Goal: Task Accomplishment & Management: Use online tool/utility

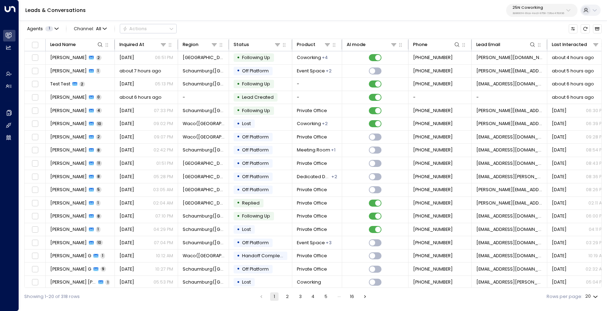
click at [520, 14] on p "3b9800f4-81ca-4ec0-8758-72fbe4763f36" at bounding box center [538, 13] width 52 height 3
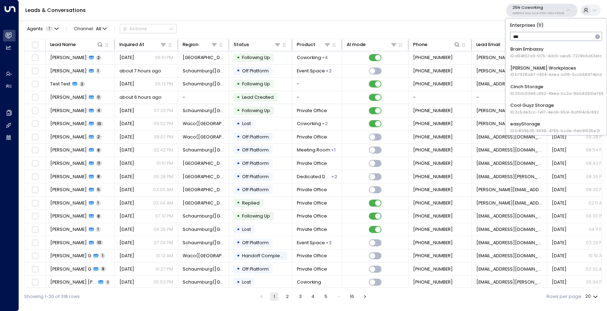
type input "****"
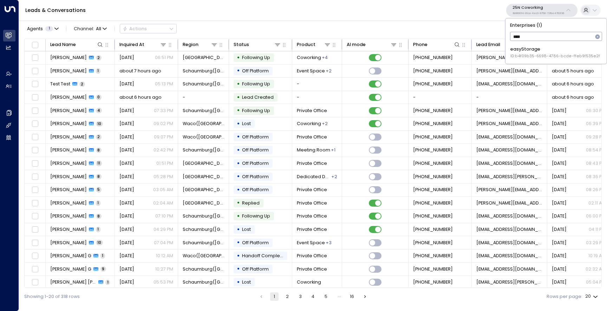
click at [526, 47] on div "easyStorage ID: b4f09b35-6698-4786-bcde-ffeb9f535e2f" at bounding box center [555, 52] width 90 height 13
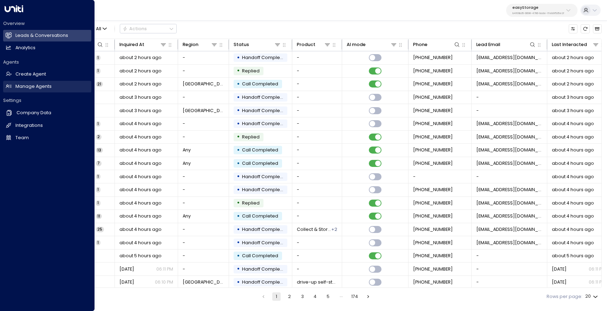
click at [44, 86] on h2 "Manage Agents" at bounding box center [33, 86] width 36 height 7
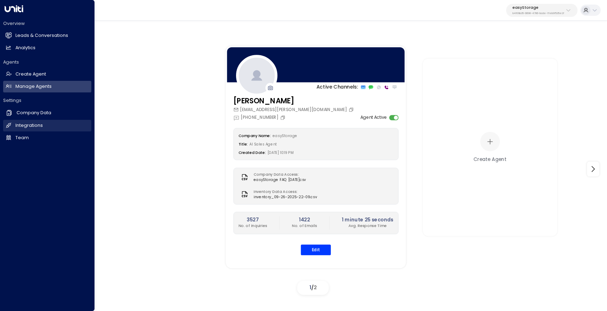
click at [72, 121] on link "Integrations Integrations" at bounding box center [47, 126] width 88 height 12
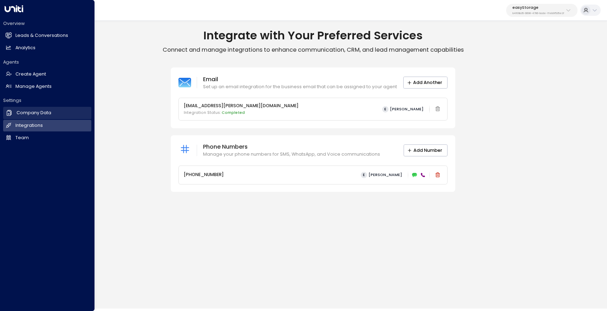
click at [73, 112] on link "Company Data Company Data" at bounding box center [47, 113] width 88 height 12
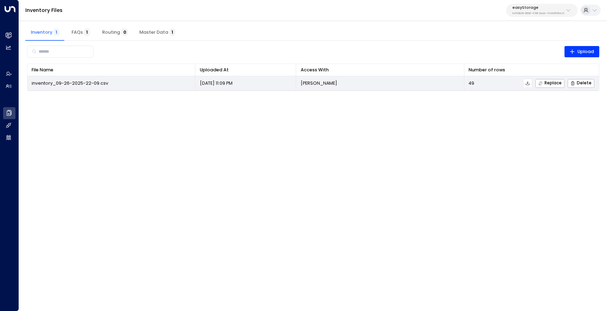
click at [529, 83] on icon at bounding box center [528, 83] width 4 height 4
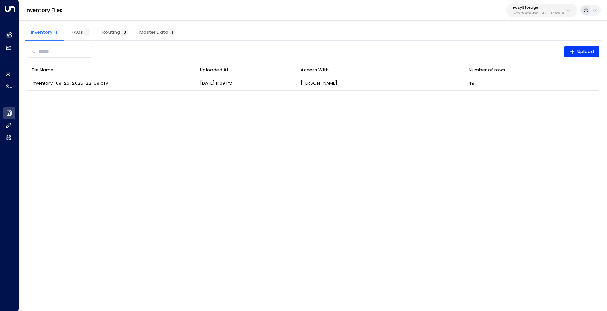
click at [546, 14] on p "b4f09b35-6698-4786-bcde-ffeb9f535e2f" at bounding box center [538, 13] width 52 height 3
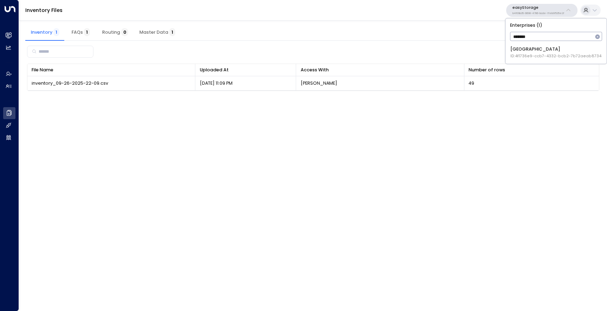
type input "********"
click at [552, 53] on div "Space Station ID: 4f1736e9-ccb7-4332-bcb2-7b72aeab8734" at bounding box center [555, 52] width 91 height 13
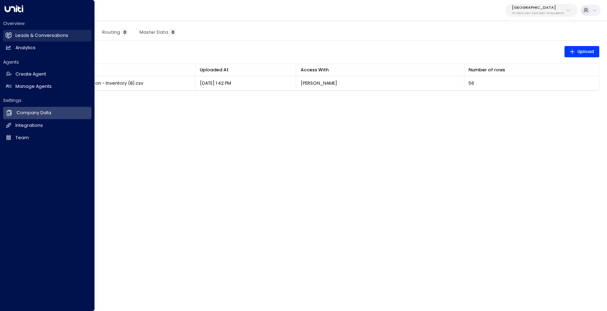
click at [17, 40] on link "Leads & Conversations Leads & Conversations" at bounding box center [47, 36] width 88 height 12
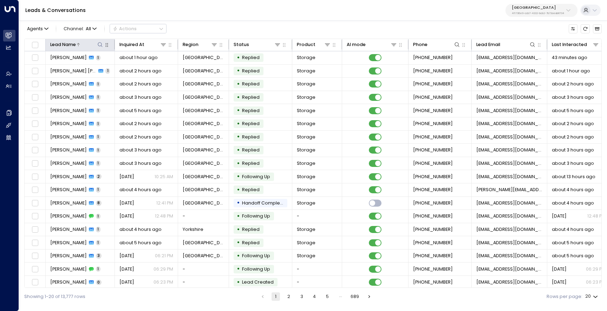
click at [100, 46] on icon at bounding box center [100, 44] width 5 height 5
type input "******"
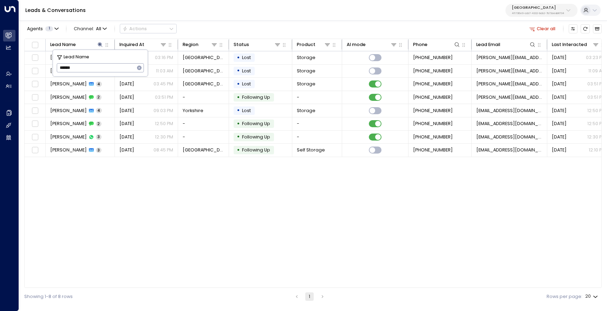
click at [239, 29] on div "Agents 1 Channel: All Actions Clear all" at bounding box center [312, 28] width 577 height 13
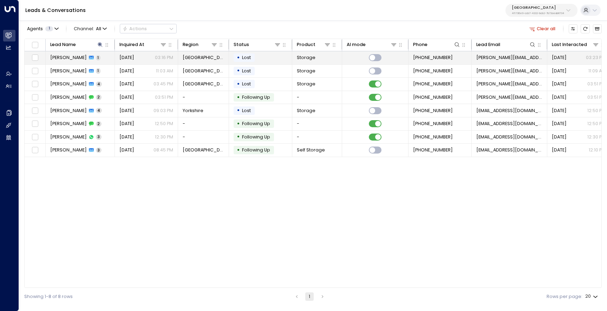
click at [61, 59] on span "[PERSON_NAME]" at bounding box center [68, 57] width 37 height 6
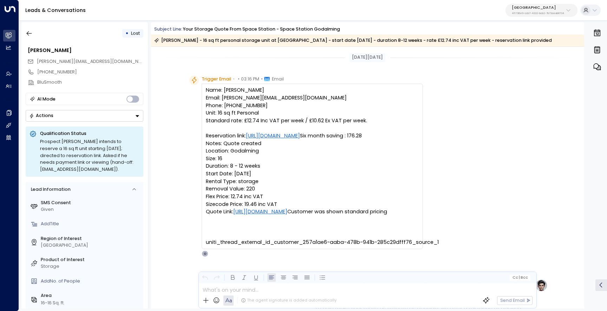
click at [29, 40] on div "• Lost Peter Wilkes [EMAIL_ADDRESS][DOMAIN_NAME] [PHONE_NUMBER] BluSmooth AI Mo…" at bounding box center [84, 165] width 126 height 286
click at [29, 38] on button "button" at bounding box center [29, 33] width 13 height 13
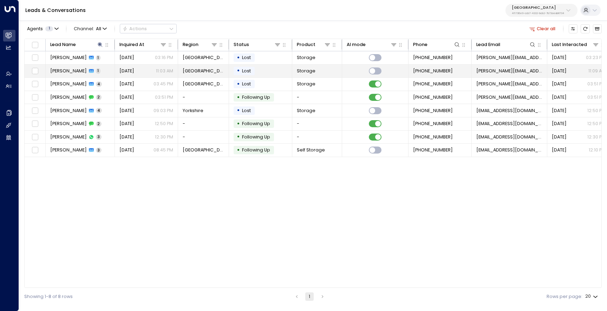
click at [58, 70] on span "[PERSON_NAME]" at bounding box center [68, 71] width 37 height 6
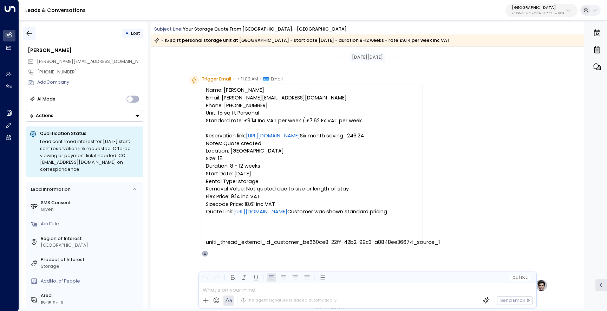
click at [32, 33] on icon "button" at bounding box center [29, 33] width 7 height 7
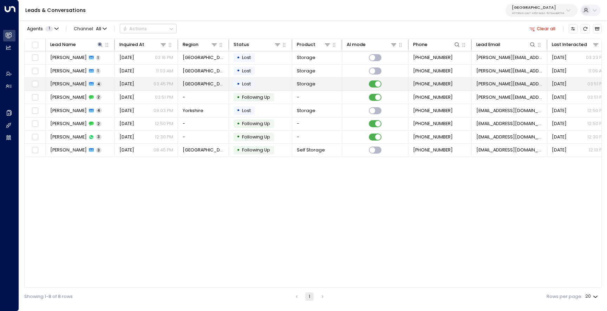
click at [64, 84] on span "[PERSON_NAME]" at bounding box center [68, 84] width 37 height 6
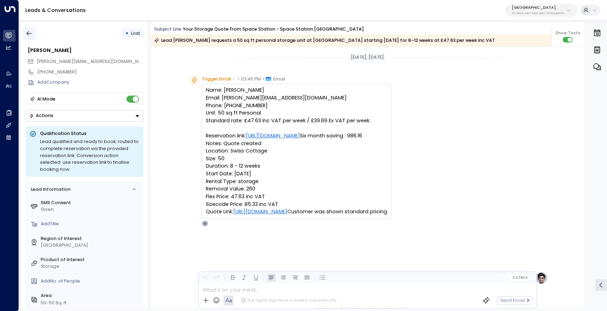
click at [32, 32] on icon "button" at bounding box center [29, 33] width 7 height 7
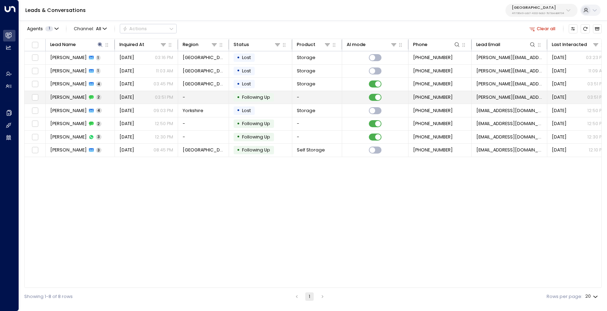
click at [67, 95] on span "[PERSON_NAME]" at bounding box center [68, 97] width 37 height 6
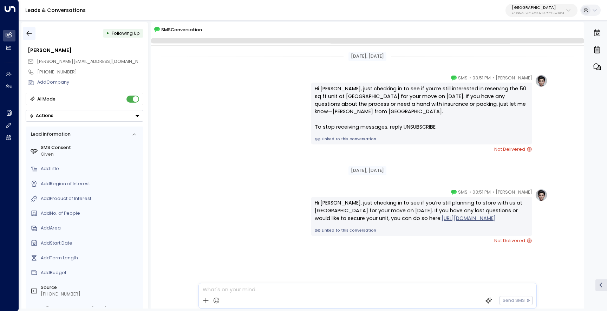
scroll to position [6, 0]
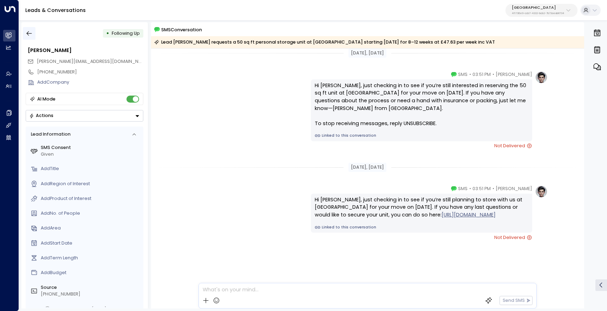
click at [31, 33] on icon "button" at bounding box center [29, 33] width 7 height 7
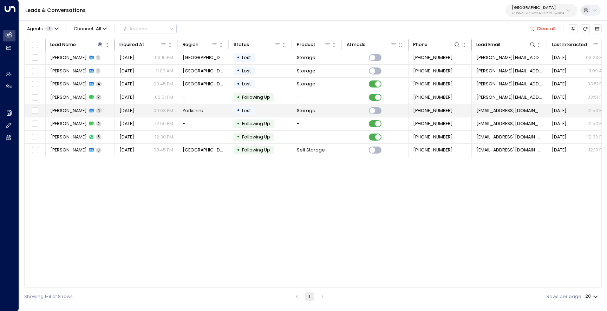
click at [60, 111] on span "[PERSON_NAME]" at bounding box center [68, 110] width 37 height 6
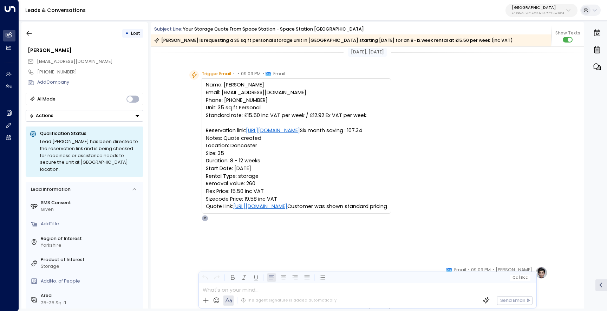
scroll to position [220, 0]
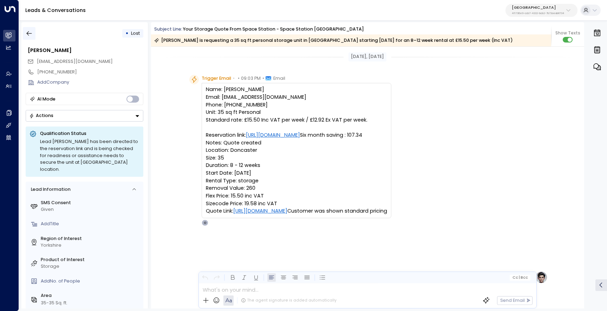
click at [29, 32] on icon "button" at bounding box center [29, 33] width 7 height 7
